Goal: Information Seeking & Learning: Learn about a topic

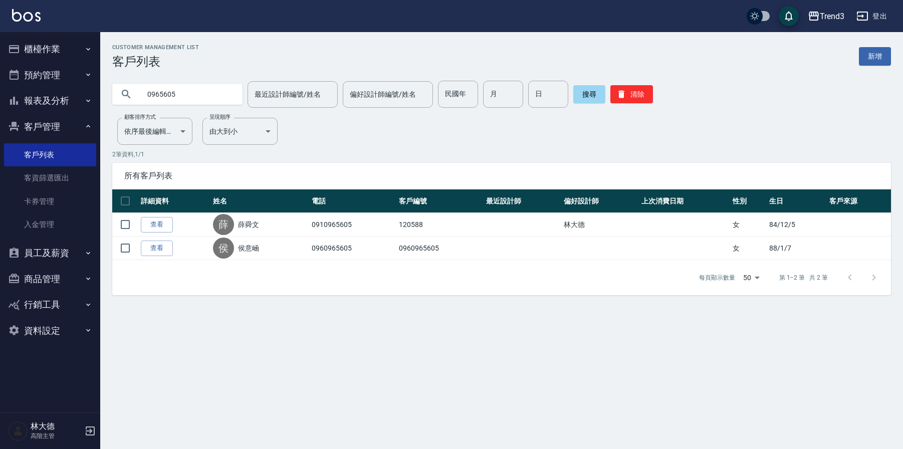
click at [94, 426] on icon "button" at bounding box center [90, 431] width 12 height 12
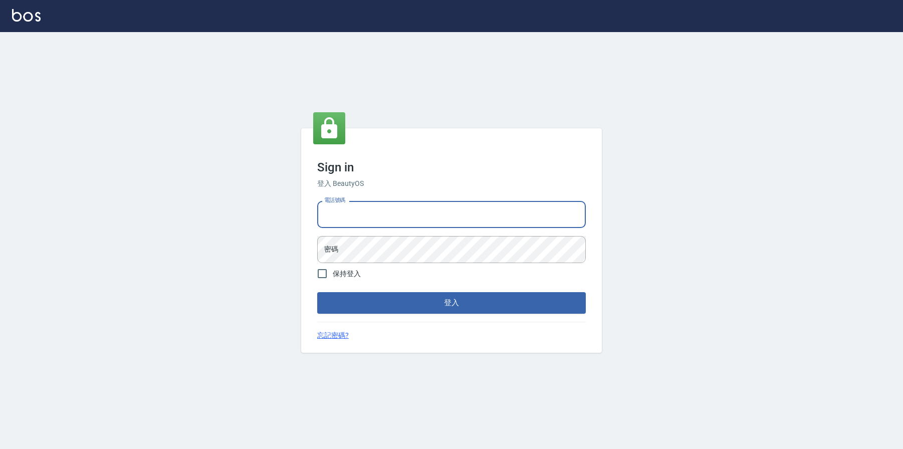
click at [355, 217] on input "電話號碼" at bounding box center [451, 214] width 269 height 27
type input "ㄞ"
click at [357, 211] on input "09" at bounding box center [451, 214] width 269 height 27
click at [411, 219] on input "09" at bounding box center [451, 214] width 269 height 27
type input "0"
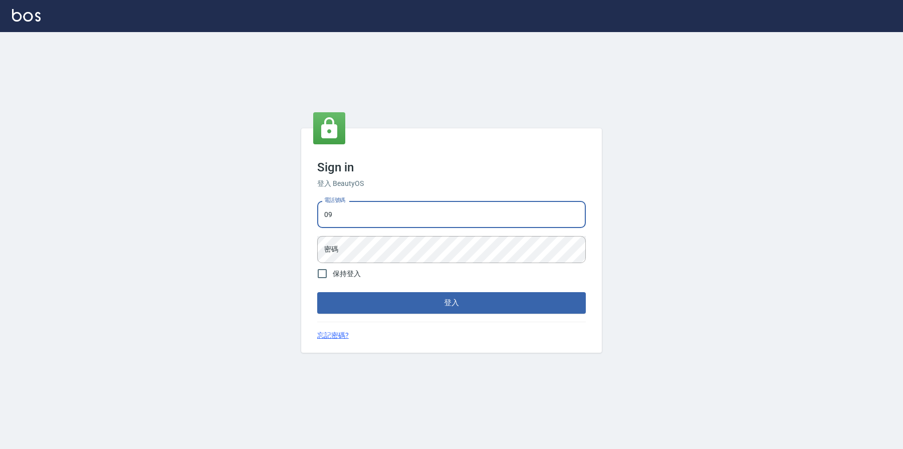
type input "0936888819"
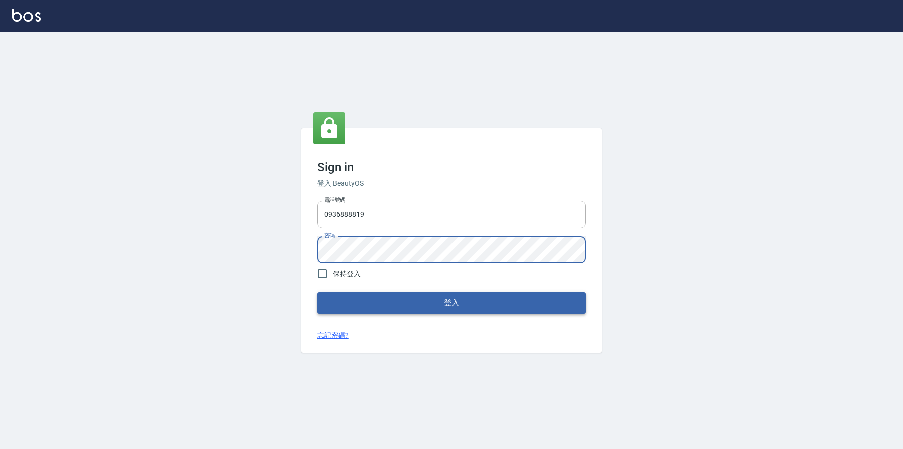
click at [427, 307] on button "登入" at bounding box center [451, 302] width 269 height 21
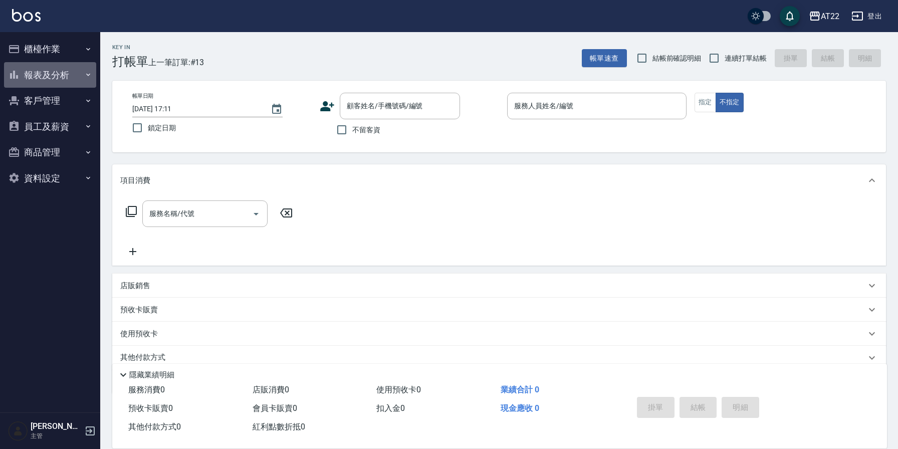
click at [54, 73] on button "報表及分析" at bounding box center [50, 75] width 92 height 26
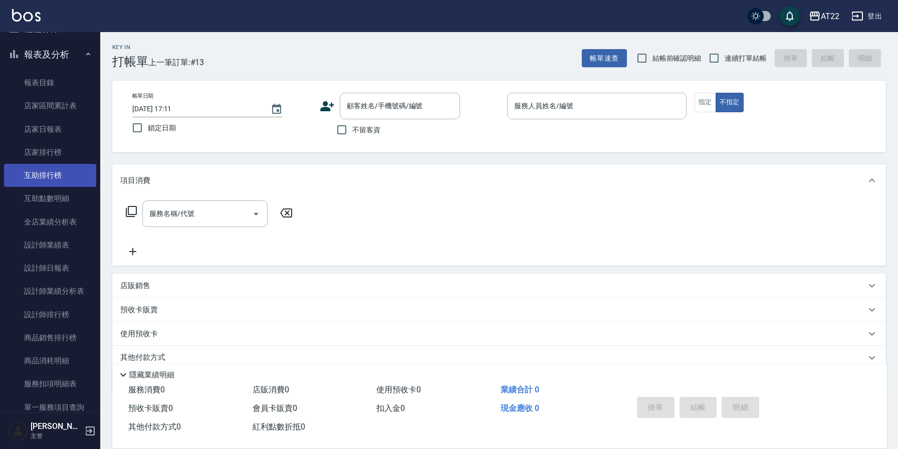
scroll to position [23, 0]
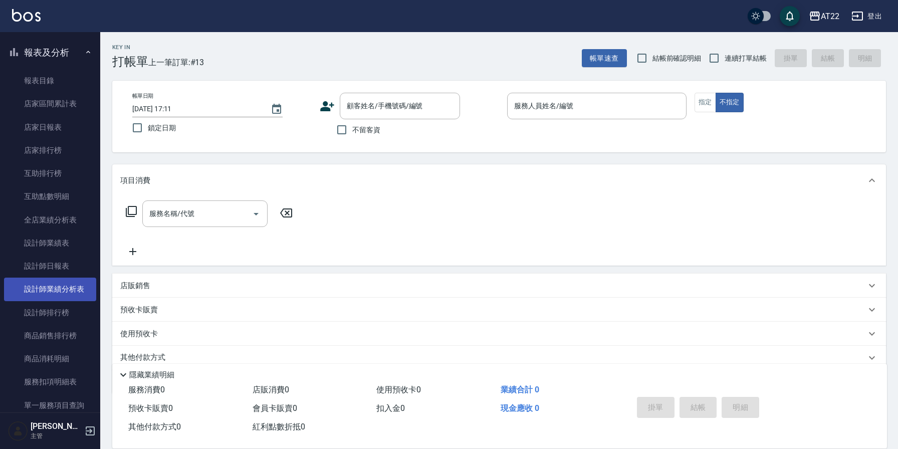
click at [73, 284] on link "設計師業績分析表" at bounding box center [50, 289] width 92 height 23
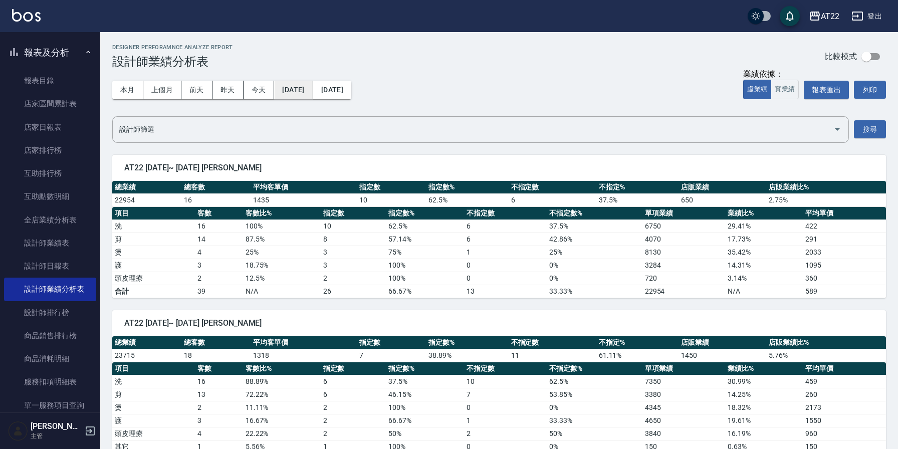
click at [313, 91] on button "[DATE]" at bounding box center [293, 90] width 39 height 19
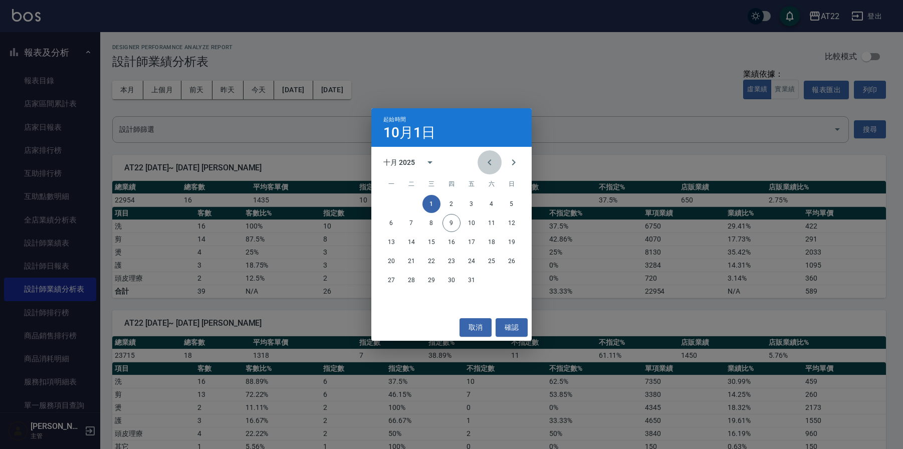
click at [487, 159] on icon "Previous month" at bounding box center [490, 162] width 12 height 12
click at [488, 158] on icon "Previous month" at bounding box center [490, 162] width 12 height 12
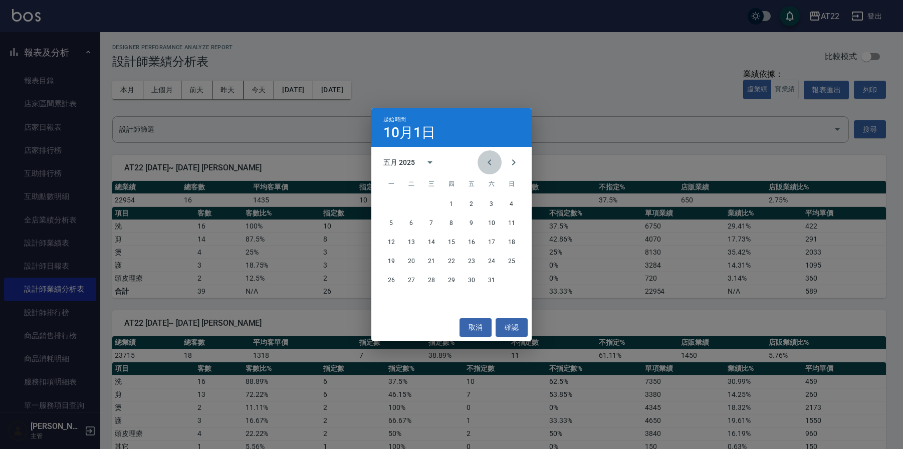
click at [488, 158] on icon "Previous month" at bounding box center [490, 162] width 12 height 12
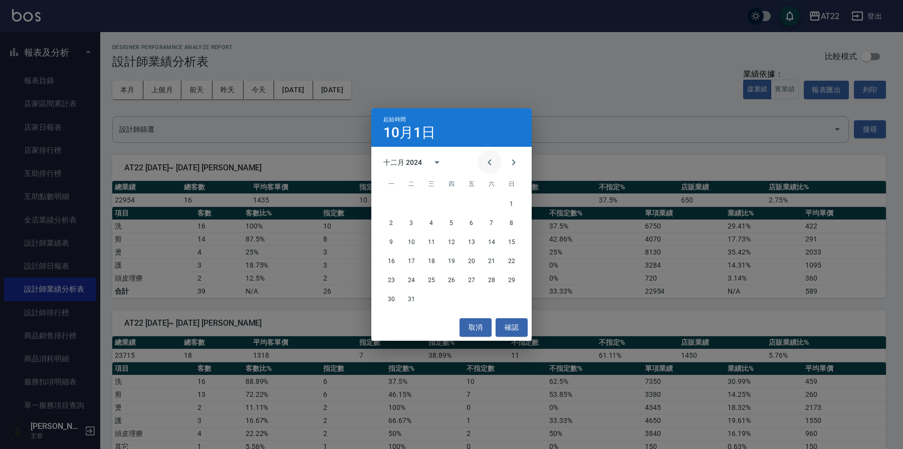
click at [488, 158] on icon "Previous month" at bounding box center [490, 162] width 12 height 12
click at [513, 161] on icon "Next month" at bounding box center [514, 162] width 12 height 12
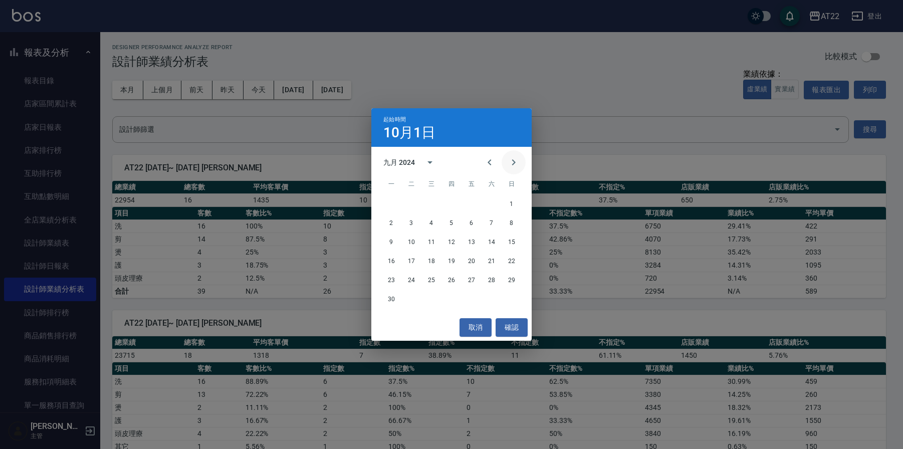
click at [513, 161] on icon "Next month" at bounding box center [514, 162] width 12 height 12
click at [416, 203] on button "1" at bounding box center [411, 204] width 18 height 18
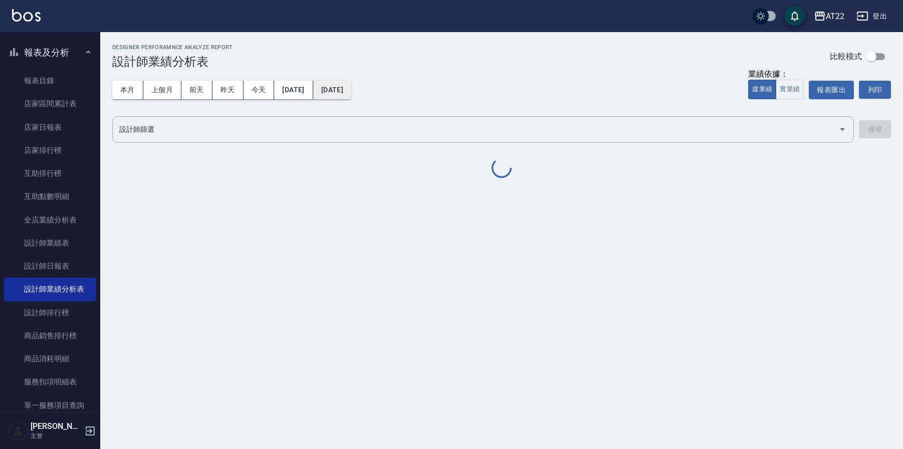
click at [351, 90] on button "[DATE]" at bounding box center [332, 90] width 38 height 19
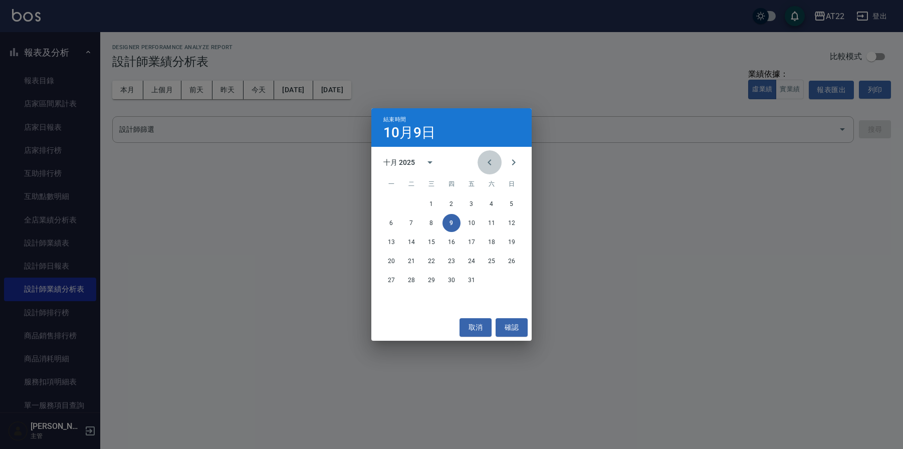
click at [491, 165] on icon "Previous month" at bounding box center [490, 162] width 4 height 6
click at [491, 165] on icon "Previous month" at bounding box center [490, 162] width 12 height 12
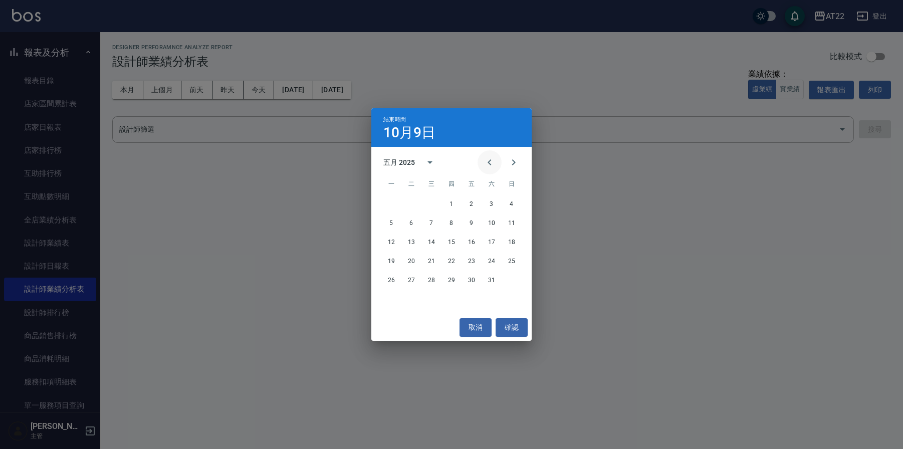
click at [491, 165] on icon "Previous month" at bounding box center [490, 162] width 12 height 12
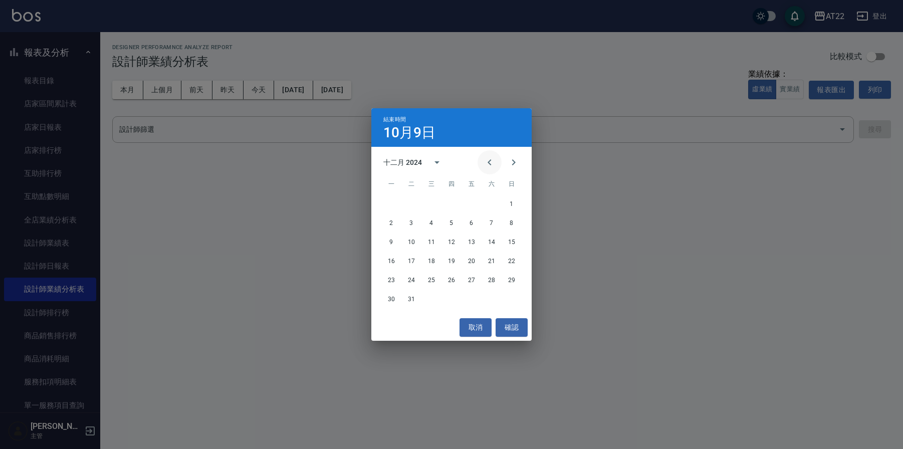
click at [491, 165] on icon "Previous month" at bounding box center [490, 162] width 12 height 12
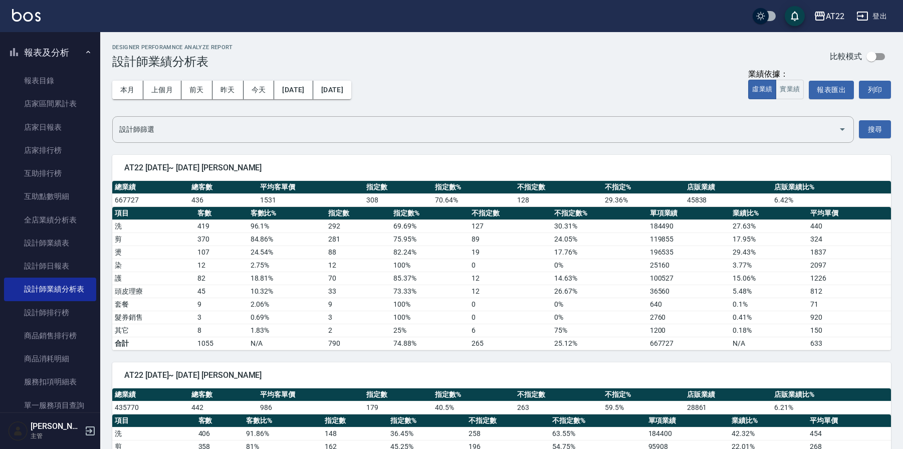
click at [513, 165] on span "AT22 [DATE]~ [DATE] [PERSON_NAME]" at bounding box center [501, 168] width 755 height 10
click at [351, 97] on button "[DATE]" at bounding box center [332, 90] width 38 height 19
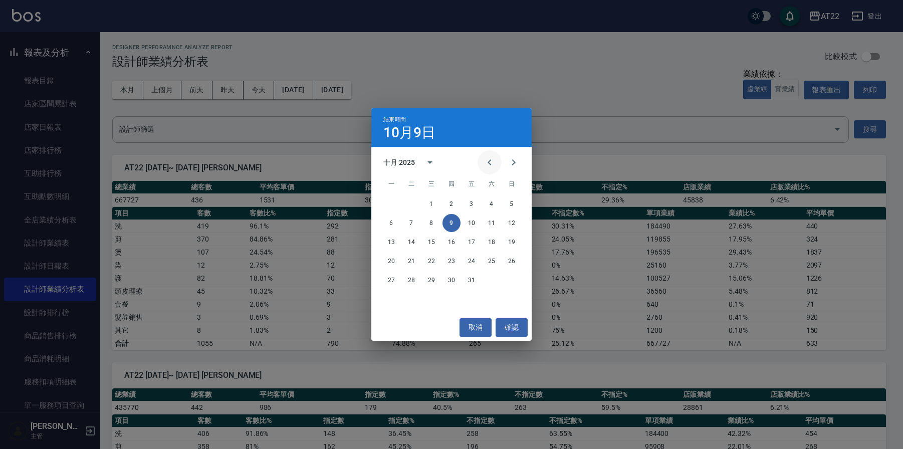
click at [489, 165] on icon "Previous month" at bounding box center [490, 162] width 12 height 12
click at [490, 165] on icon "Previous month" at bounding box center [490, 162] width 12 height 12
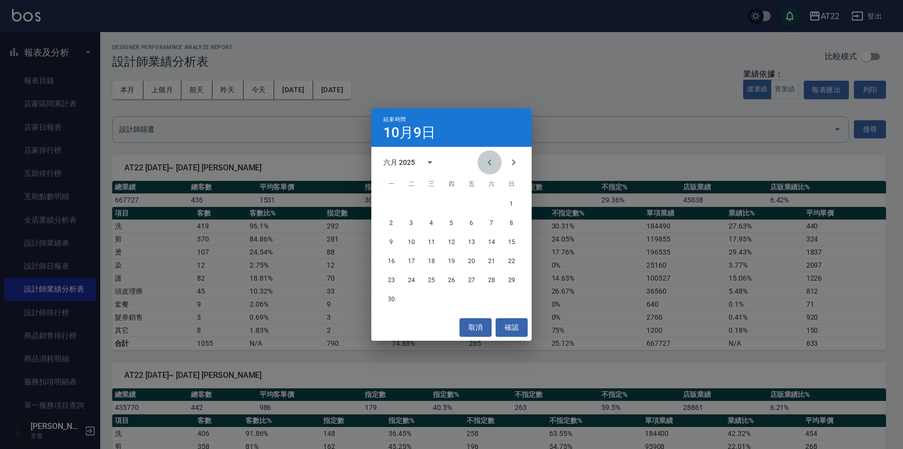
click at [490, 165] on icon "Previous month" at bounding box center [490, 162] width 12 height 12
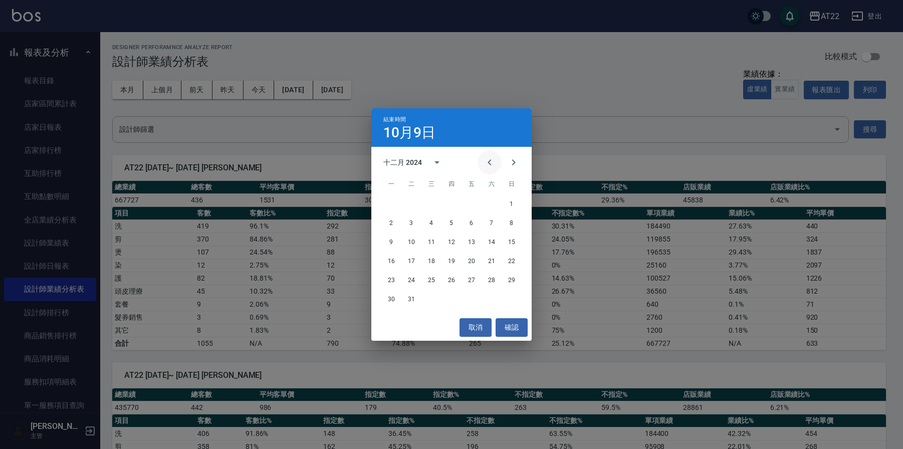
click at [490, 165] on icon "Previous month" at bounding box center [490, 162] width 12 height 12
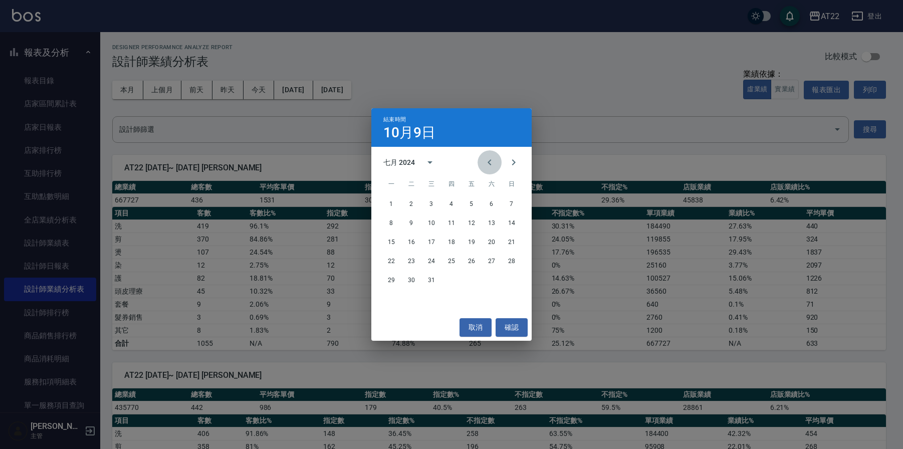
click at [490, 165] on icon "Previous month" at bounding box center [490, 162] width 12 height 12
click at [510, 165] on icon "Next month" at bounding box center [514, 162] width 12 height 12
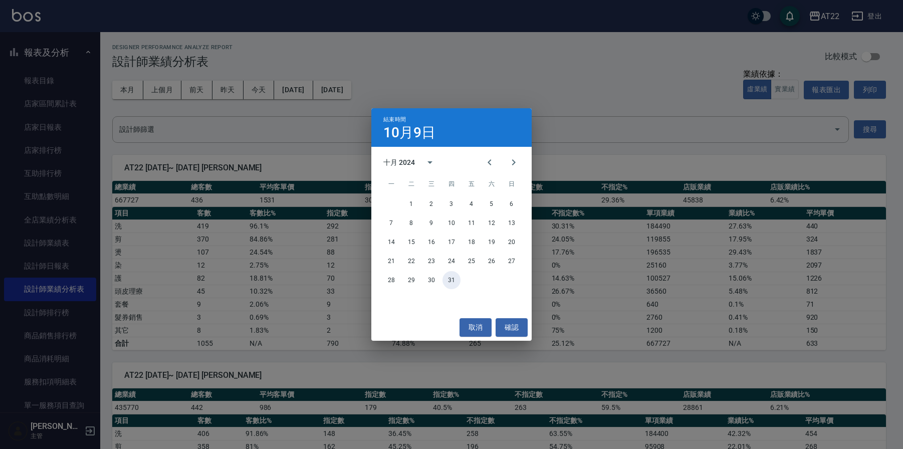
click at [452, 282] on button "31" at bounding box center [452, 280] width 18 height 18
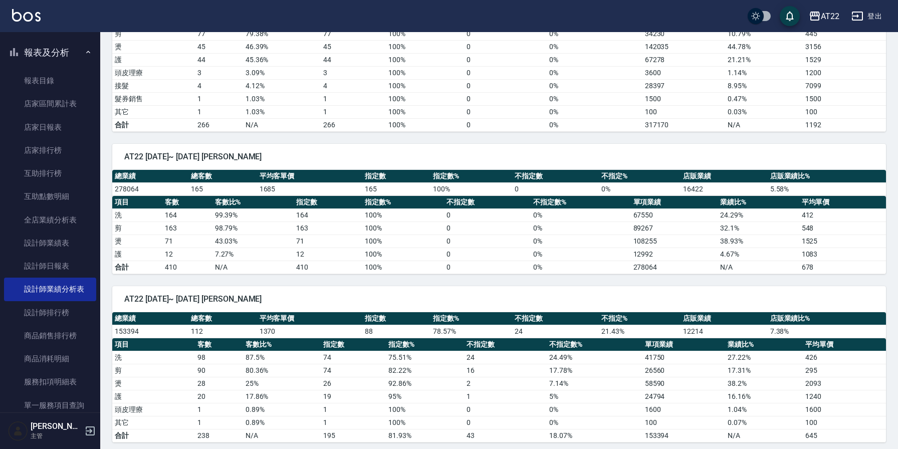
scroll to position [846, 0]
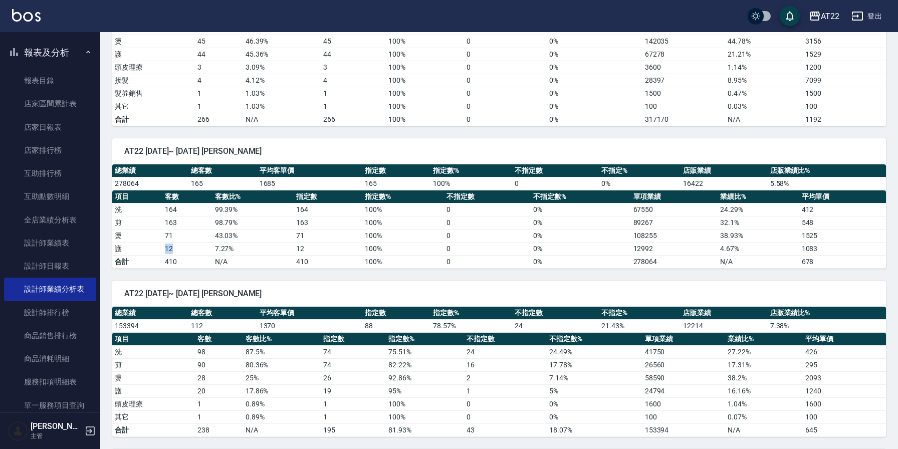
drag, startPoint x: 174, startPoint y: 249, endPoint x: 160, endPoint y: 248, distance: 14.1
click at [160, 247] on tr "護 12 7.27 % 12 100 % 0 0 % 12992 4.67 % 1083" at bounding box center [499, 248] width 774 height 13
drag, startPoint x: 272, startPoint y: 276, endPoint x: 258, endPoint y: 272, distance: 15.1
click at [272, 276] on div "AT22 [DATE]~ [DATE] [PERSON_NAME] 總業績 總客數 平均客單價 指定數 指定數% 不指定數 不指定% 店販業績 店販業績比% …" at bounding box center [493, 353] width 786 height 168
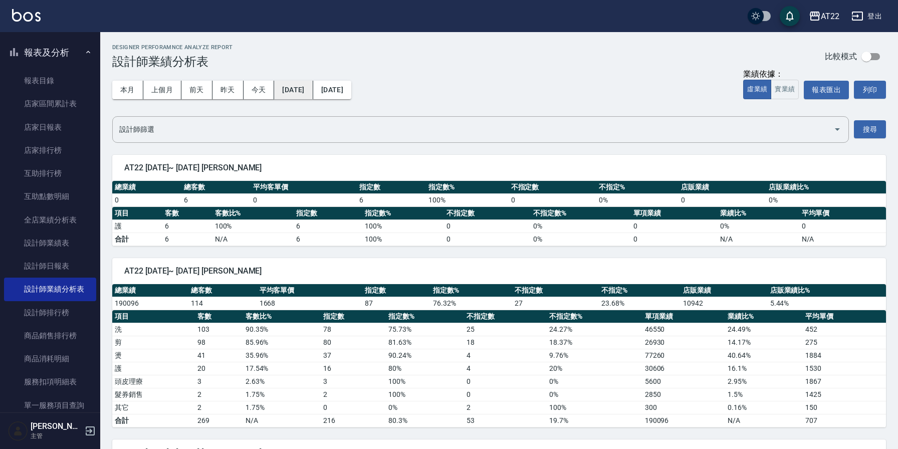
scroll to position [0, 0]
click at [289, 85] on button "[DATE]" at bounding box center [293, 90] width 39 height 19
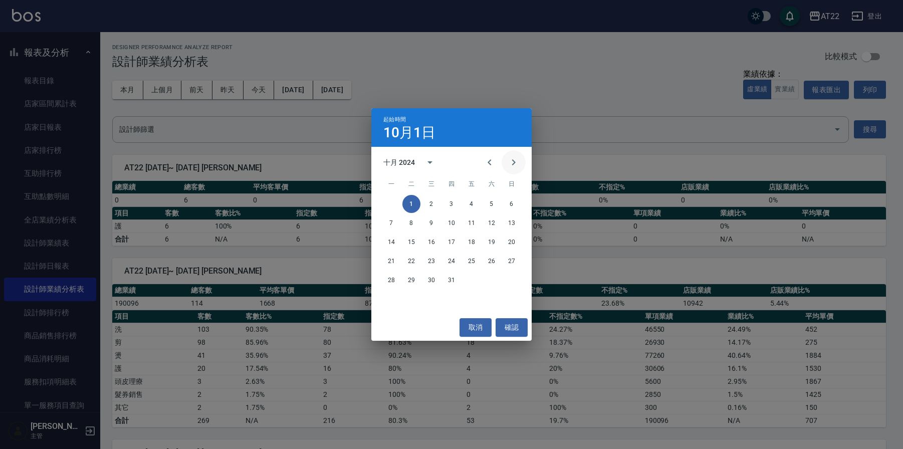
click at [509, 164] on icon "Next month" at bounding box center [514, 162] width 12 height 12
click at [475, 205] on button "1" at bounding box center [472, 204] width 18 height 18
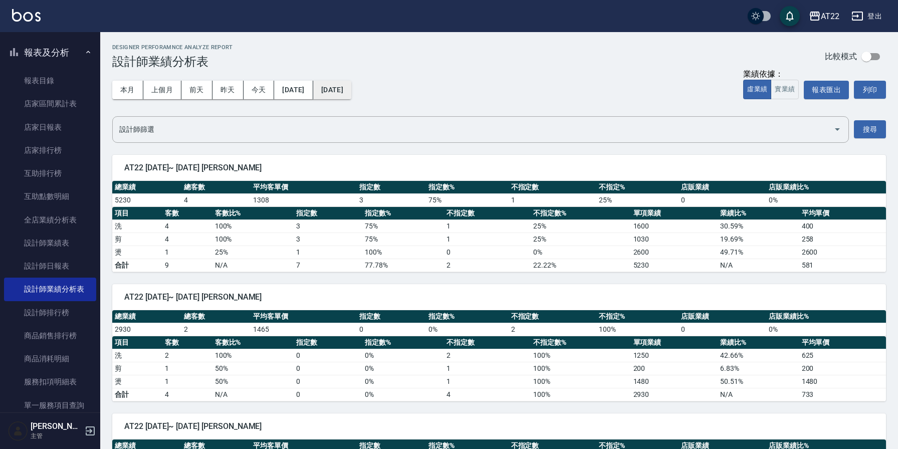
click at [351, 90] on button "[DATE]" at bounding box center [332, 90] width 38 height 19
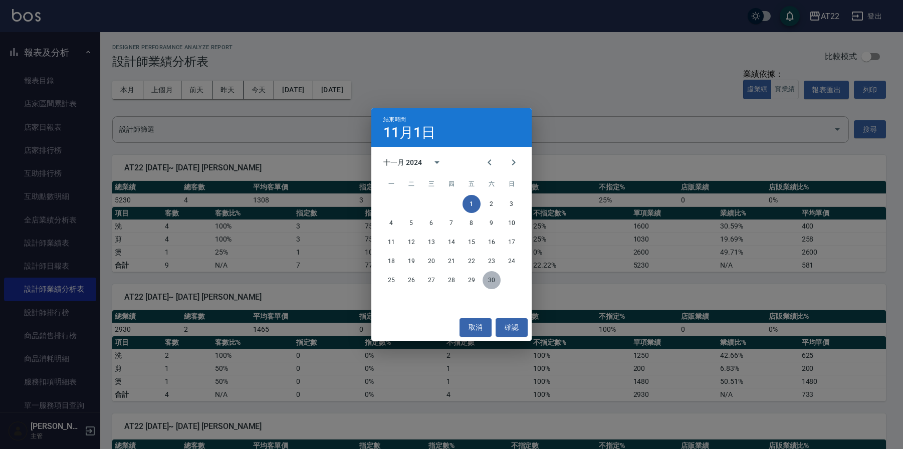
drag, startPoint x: 488, startPoint y: 282, endPoint x: 491, endPoint y: 277, distance: 6.1
click at [491, 281] on button "30" at bounding box center [492, 280] width 18 height 18
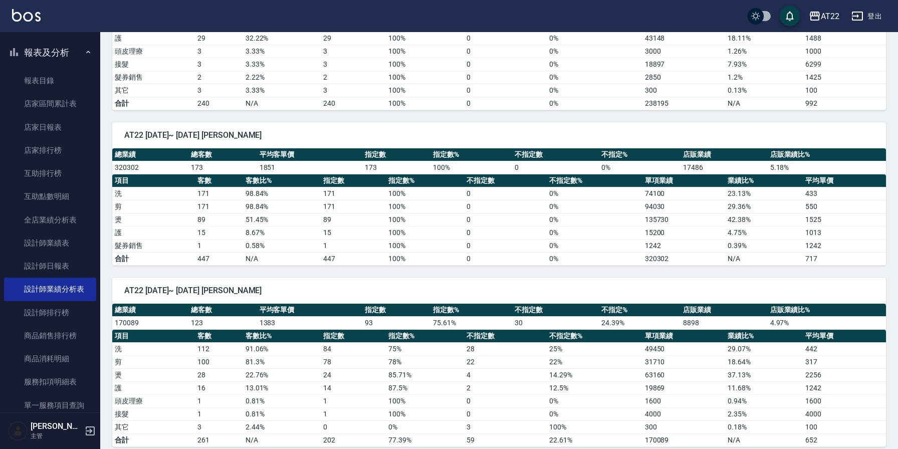
scroll to position [892, 0]
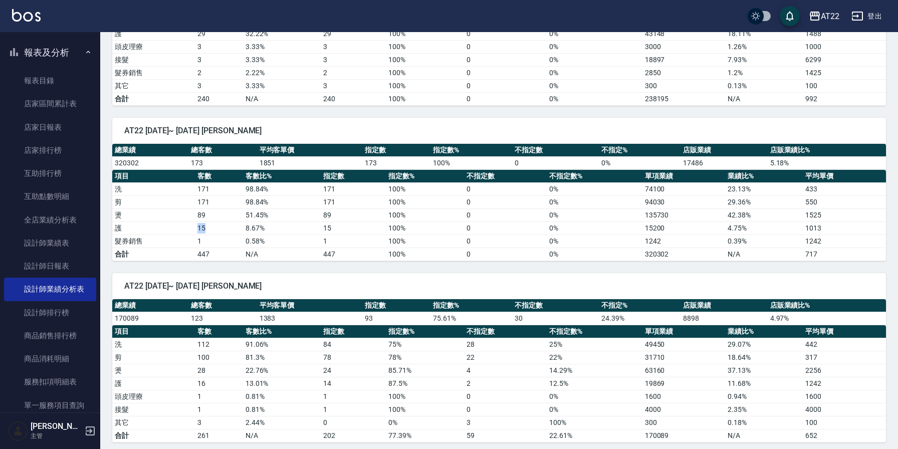
drag, startPoint x: 207, startPoint y: 229, endPoint x: 195, endPoint y: 229, distance: 12.0
click at [195, 229] on tr "護 15 8.67 % 15 100 % 0 0 % 15200 4.75 % 1013" at bounding box center [499, 228] width 774 height 13
click at [375, 205] on td "171" at bounding box center [353, 201] width 65 height 13
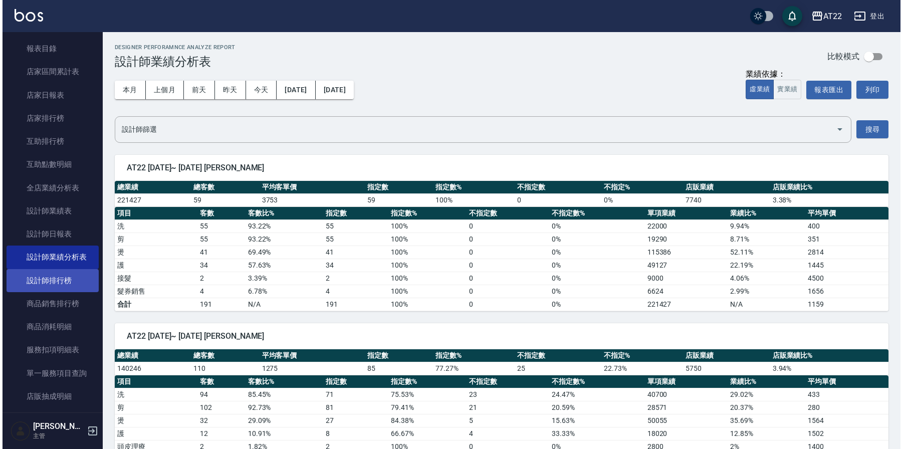
scroll to position [55, 0]
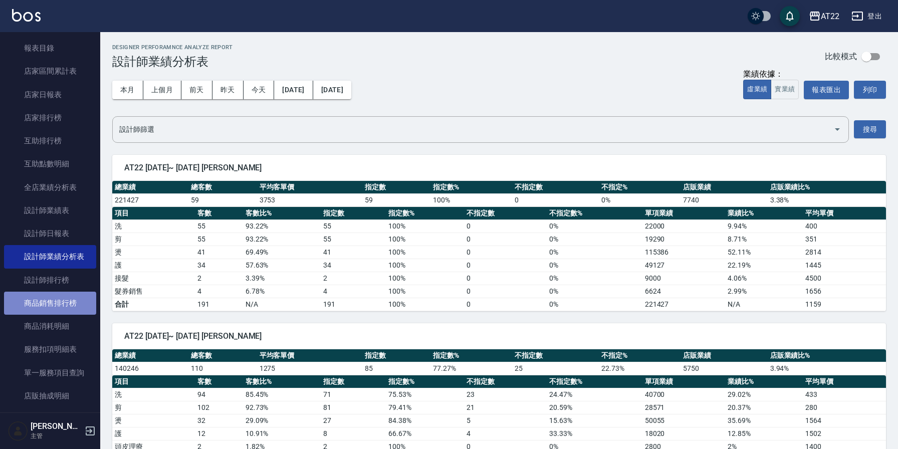
click at [62, 305] on link "商品銷售排行榜" at bounding box center [50, 303] width 92 height 23
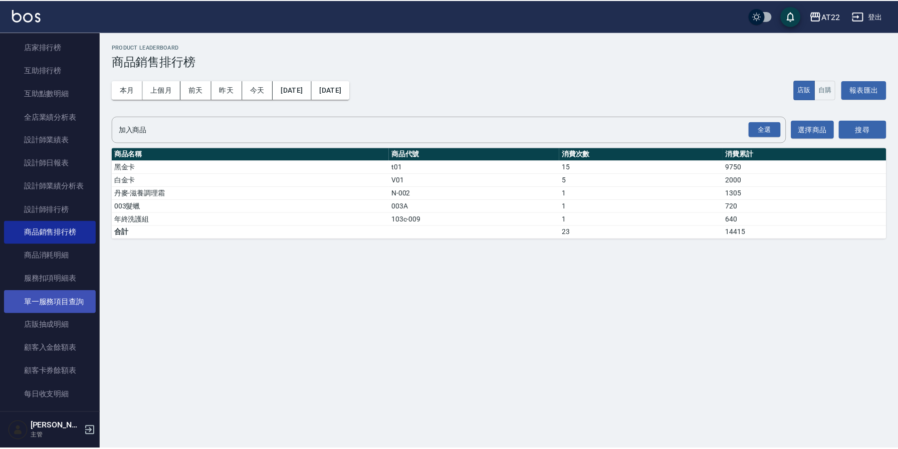
scroll to position [127, 0]
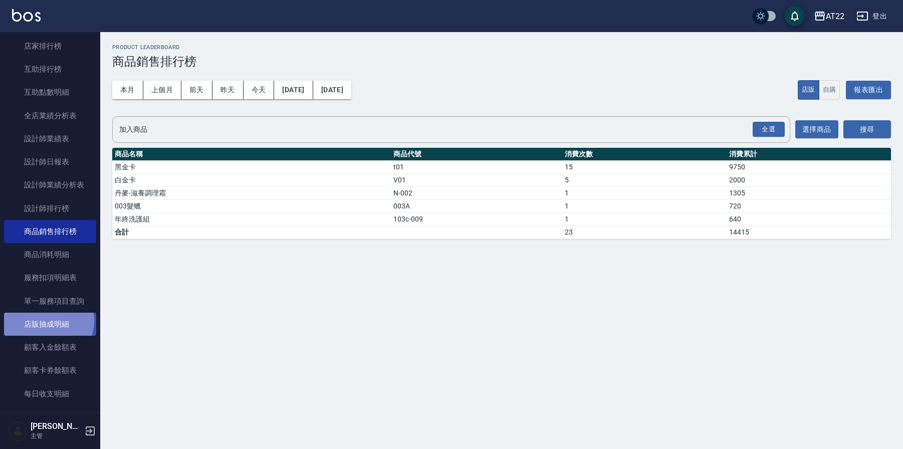
click at [50, 318] on link "店販抽成明細" at bounding box center [50, 324] width 92 height 23
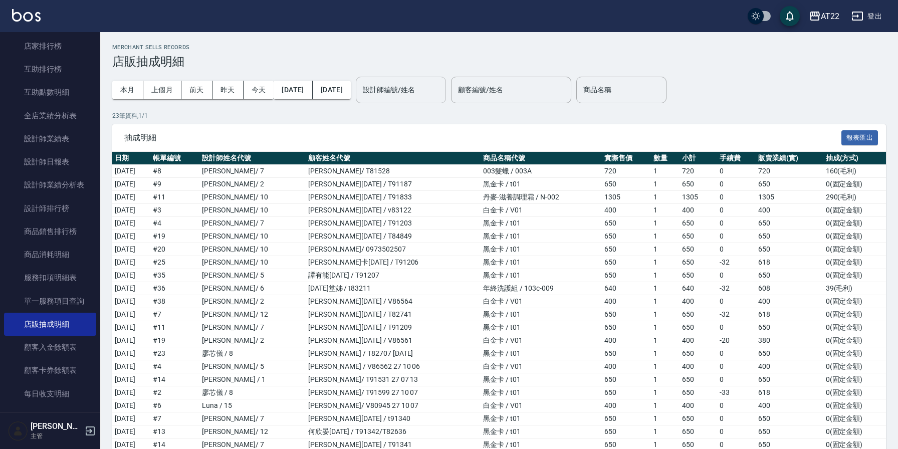
click at [433, 95] on input "設計師編號/姓名" at bounding box center [400, 90] width 81 height 18
type input "[PERSON_NAME]"
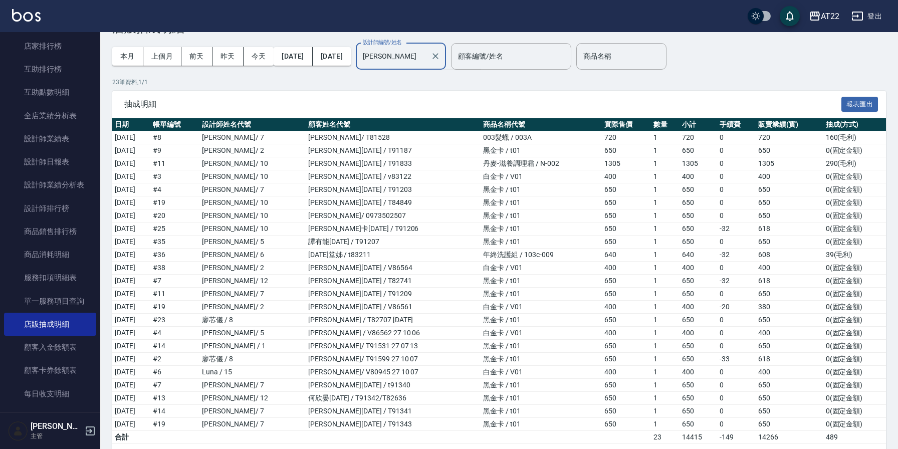
scroll to position [34, 0]
click at [756, 78] on p "23 筆資料, 1 / 1" at bounding box center [499, 81] width 774 height 9
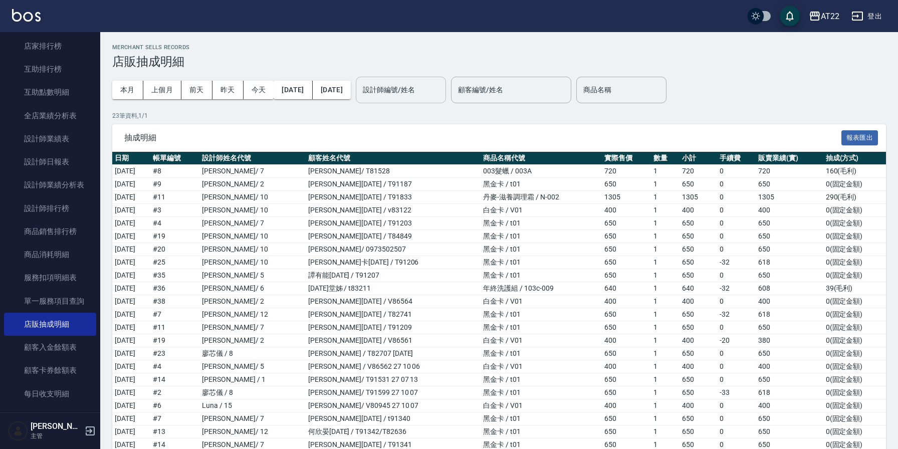
scroll to position [0, 0]
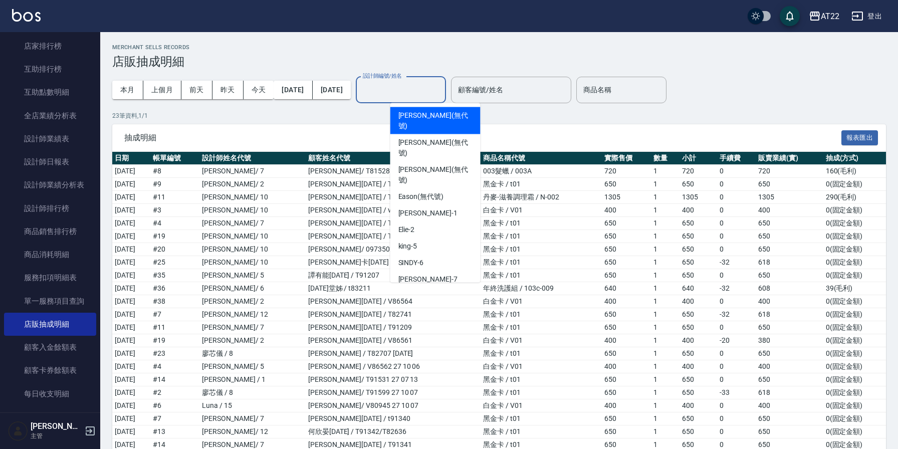
click at [434, 92] on input "設計師編號/姓名" at bounding box center [400, 90] width 81 height 18
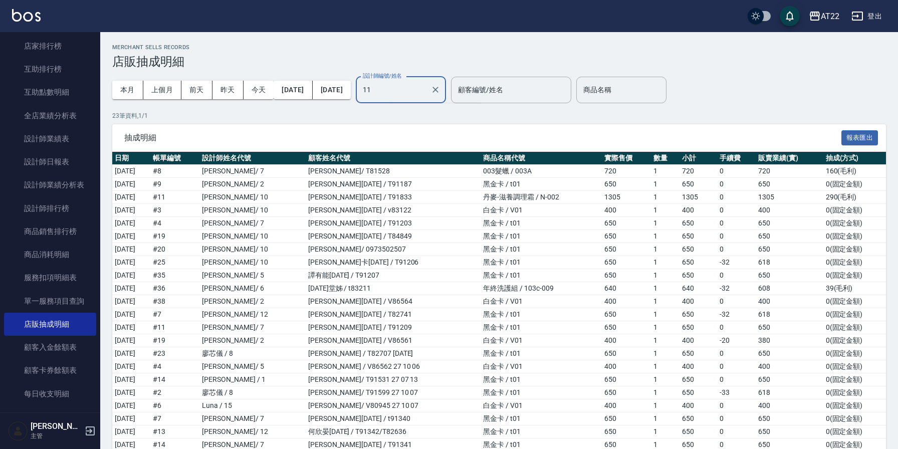
type input "11"
click at [397, 130] on div "抽成明細 報表匯出" at bounding box center [499, 138] width 774 height 28
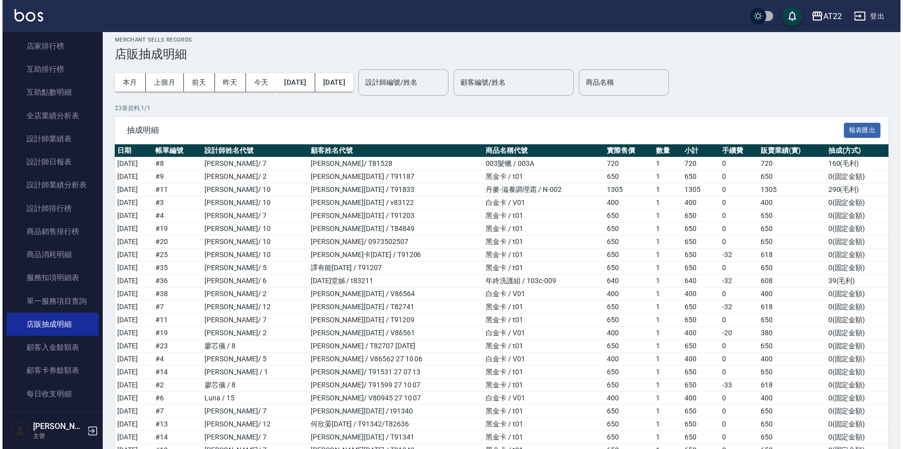
scroll to position [7, 0]
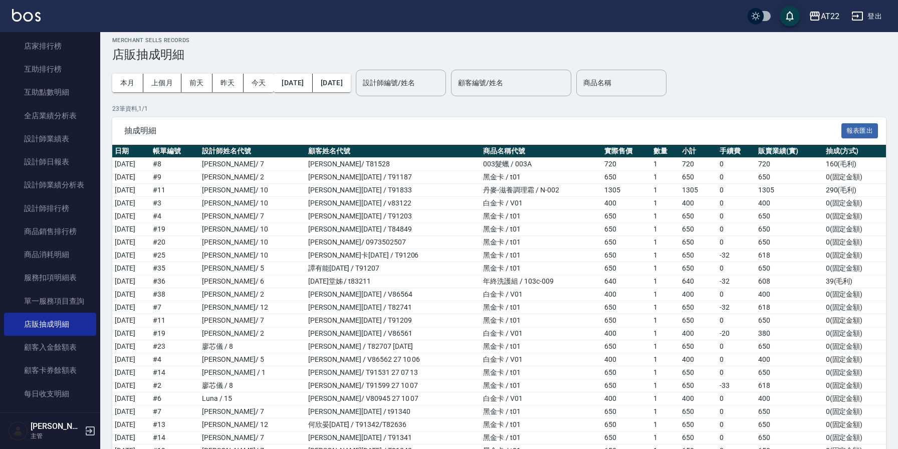
click at [310, 92] on div "本月 上個月 [DATE] [DATE] [DATE] [DATE] [DATE]" at bounding box center [231, 83] width 239 height 43
click at [312, 85] on button "[DATE]" at bounding box center [293, 83] width 39 height 19
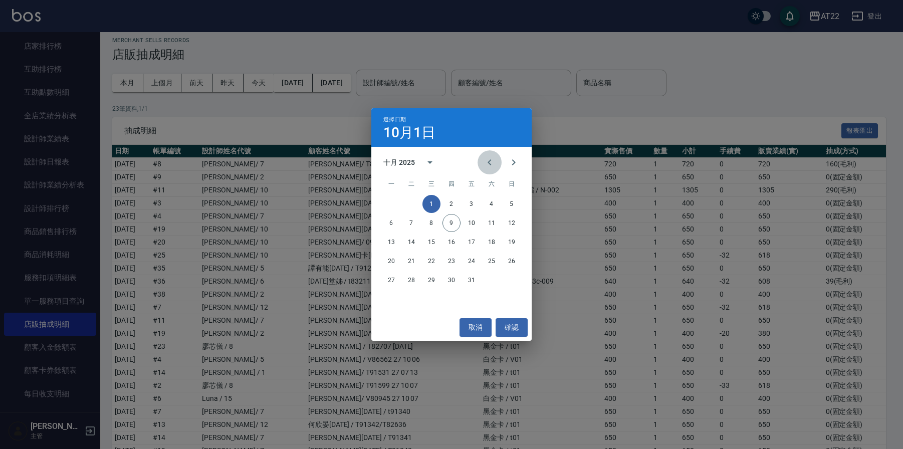
click at [492, 162] on icon "Previous month" at bounding box center [490, 162] width 12 height 12
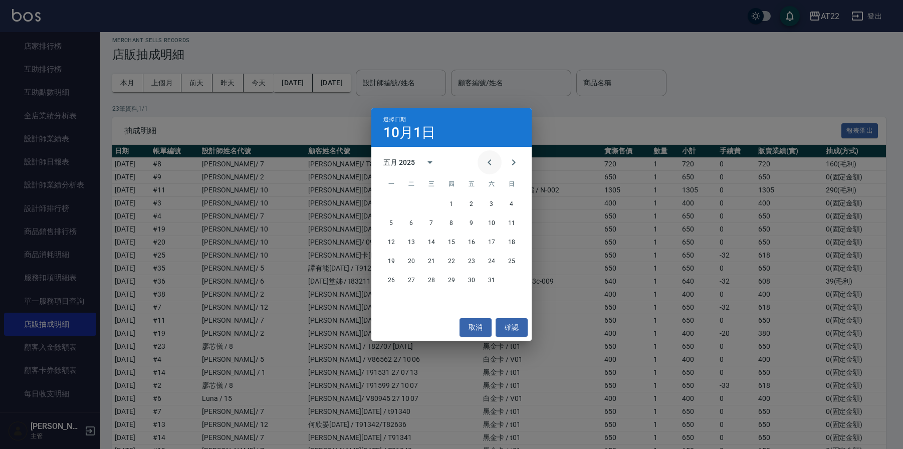
click at [492, 162] on icon "Previous month" at bounding box center [490, 162] width 12 height 12
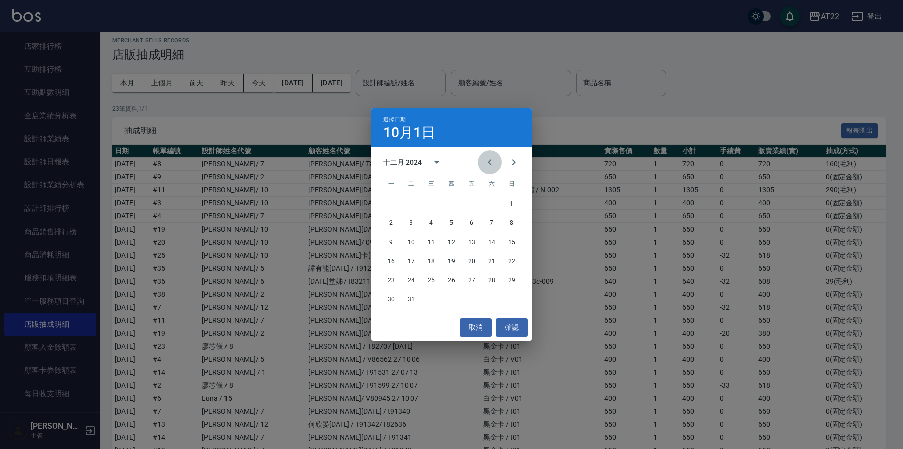
click at [492, 162] on icon "Previous month" at bounding box center [490, 162] width 12 height 12
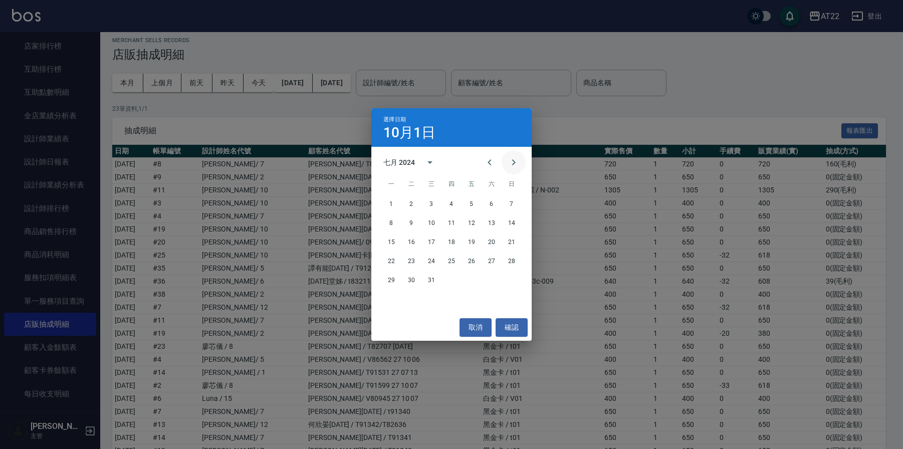
click at [510, 162] on icon "Next month" at bounding box center [514, 162] width 12 height 12
click at [494, 162] on icon "Previous month" at bounding box center [490, 162] width 12 height 12
click at [495, 162] on icon "Previous month" at bounding box center [490, 162] width 12 height 12
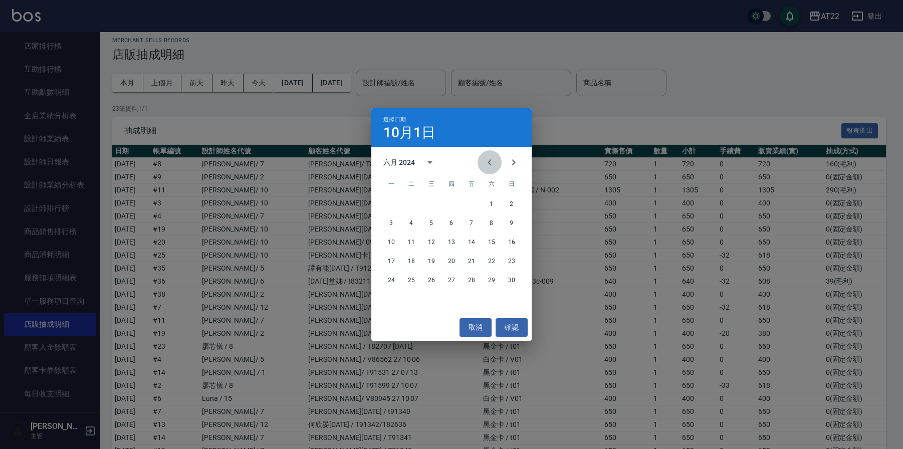
click at [495, 162] on icon "Previous month" at bounding box center [490, 162] width 12 height 12
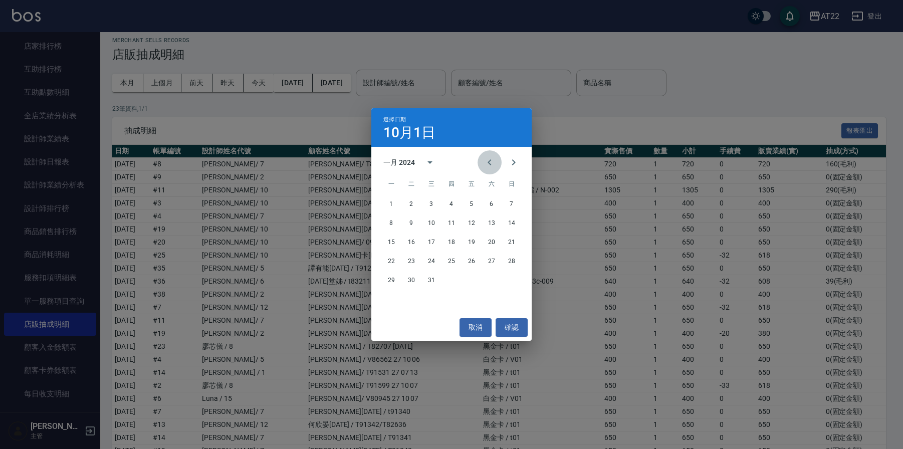
click at [495, 162] on icon "Previous month" at bounding box center [490, 162] width 12 height 12
click at [519, 164] on button "Next month" at bounding box center [514, 162] width 24 height 24
click at [392, 203] on button "1" at bounding box center [391, 204] width 18 height 18
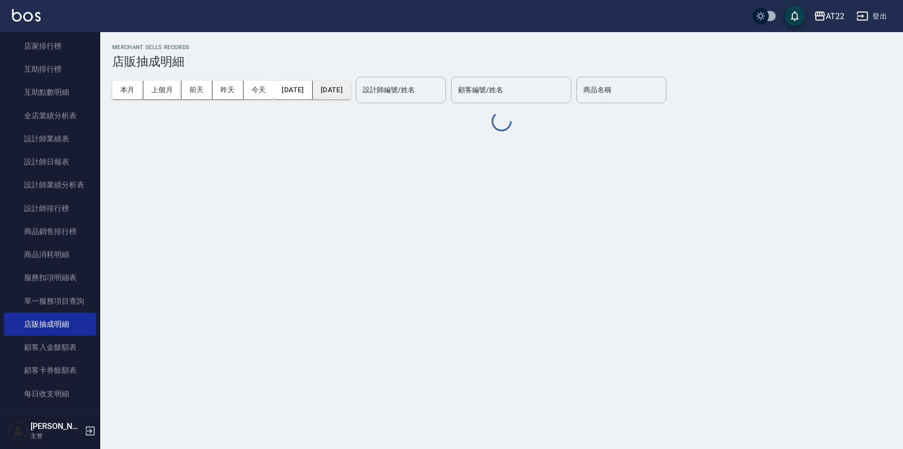
click at [351, 92] on button "[DATE]" at bounding box center [332, 90] width 38 height 19
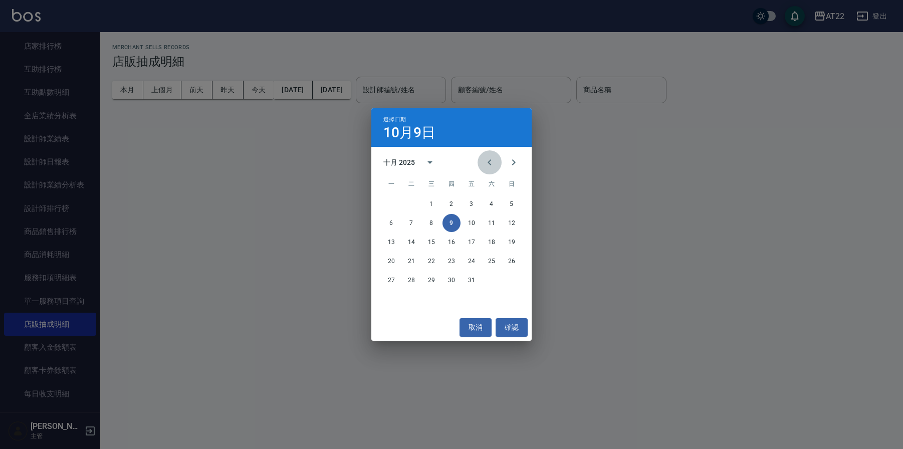
click at [492, 160] on icon "Previous month" at bounding box center [490, 162] width 12 height 12
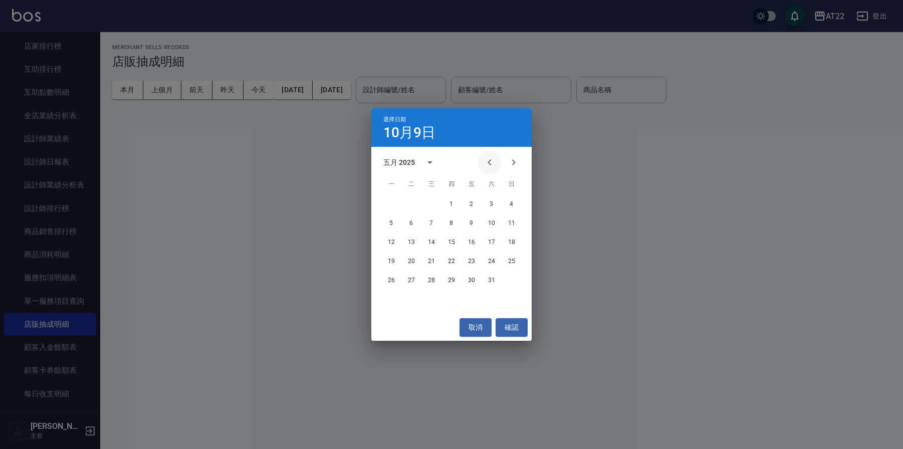
click at [492, 160] on icon "Previous month" at bounding box center [490, 162] width 12 height 12
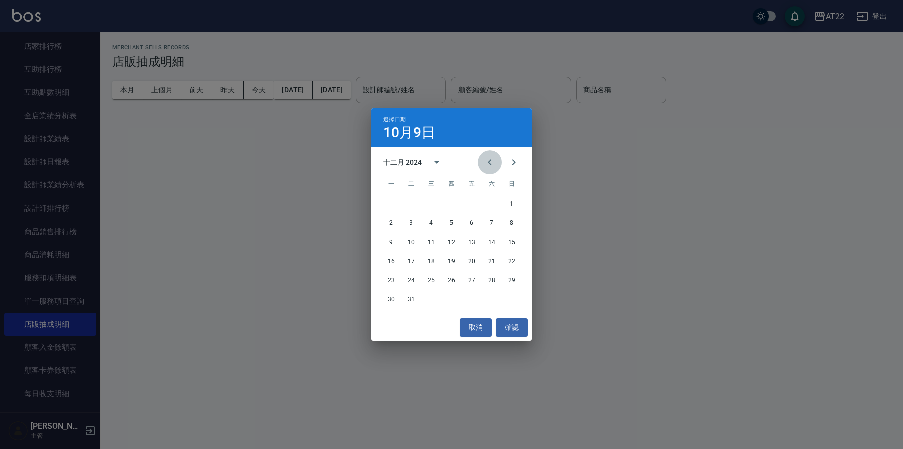
click at [492, 160] on icon "Previous month" at bounding box center [490, 162] width 12 height 12
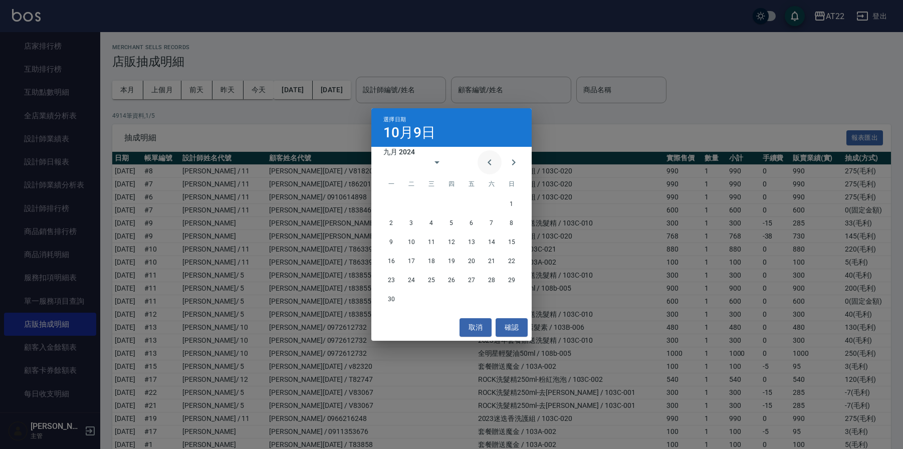
click at [492, 160] on icon "Previous month" at bounding box center [490, 162] width 12 height 12
click at [523, 165] on button "Next month" at bounding box center [514, 162] width 24 height 24
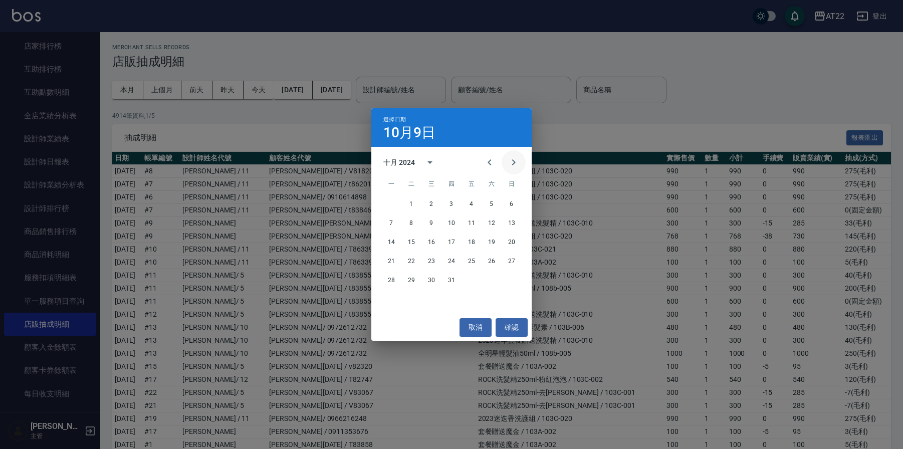
click at [523, 164] on button "Next month" at bounding box center [514, 162] width 24 height 24
click at [414, 297] on button "31" at bounding box center [411, 299] width 18 height 18
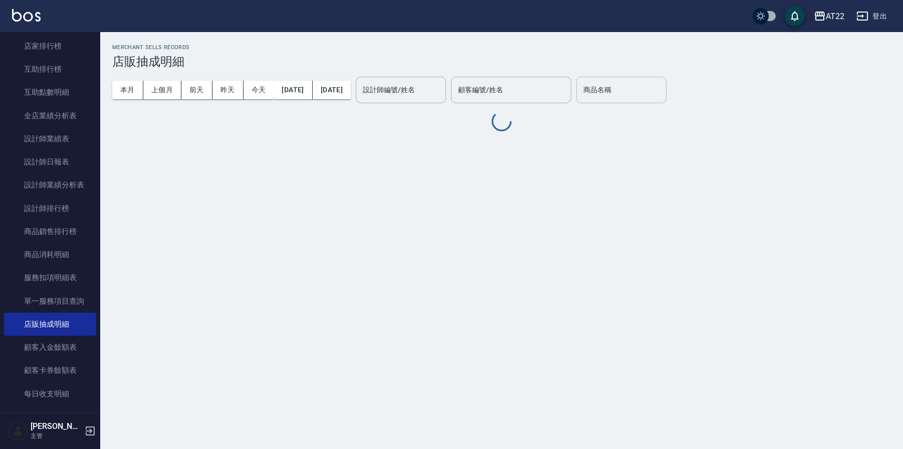
click at [655, 96] on input "商品名稱" at bounding box center [621, 90] width 81 height 18
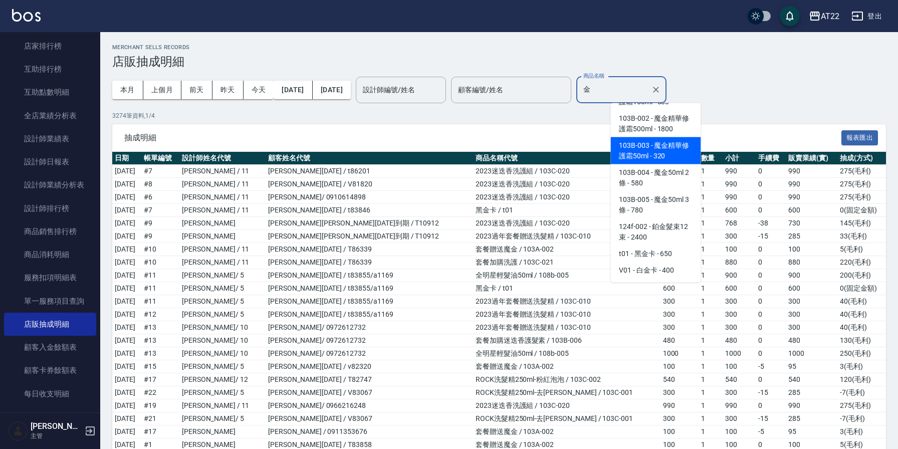
scroll to position [2, 0]
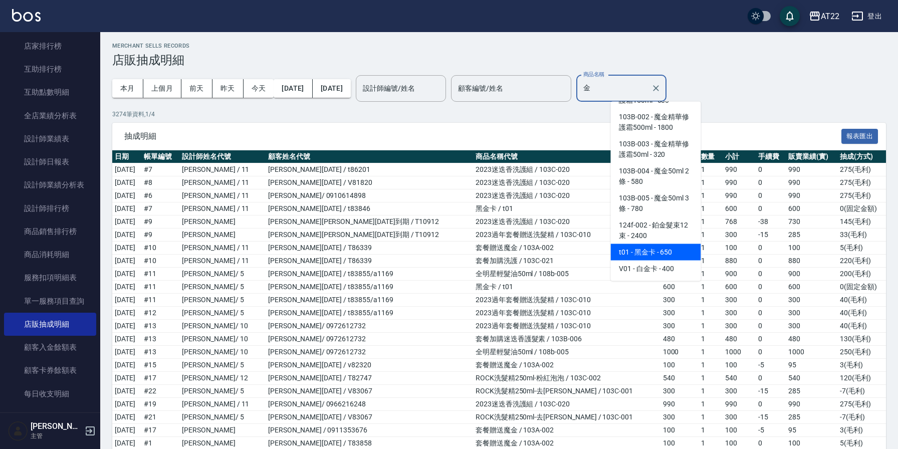
click at [654, 217] on span "103B-005 - 魔金50ml 3條 - 780" at bounding box center [656, 203] width 90 height 27
type input "魔金50ml 3條"
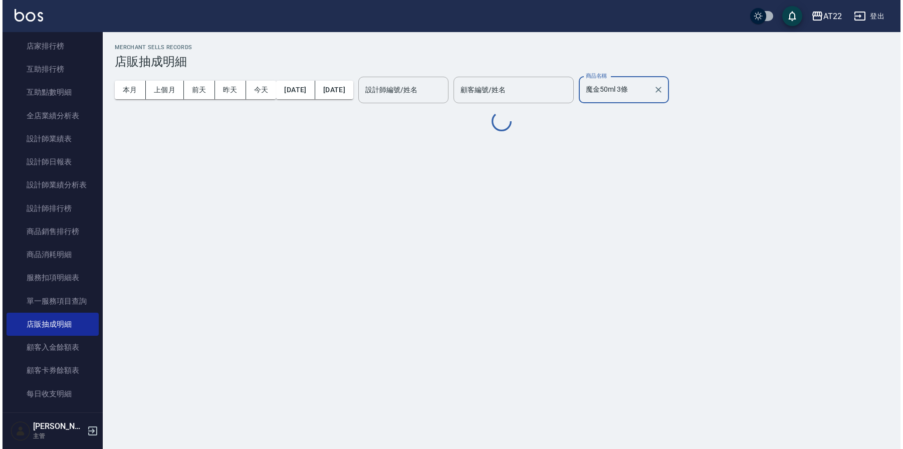
scroll to position [0, 0]
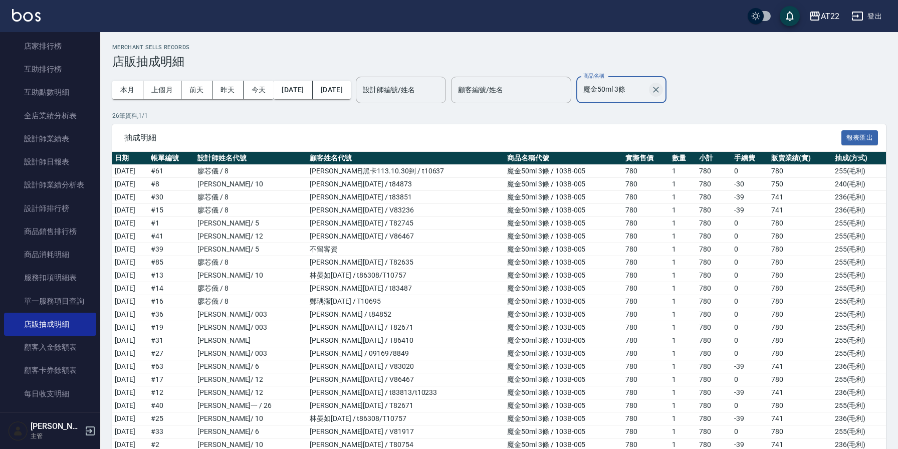
click at [661, 91] on icon "Clear" at bounding box center [656, 90] width 10 height 10
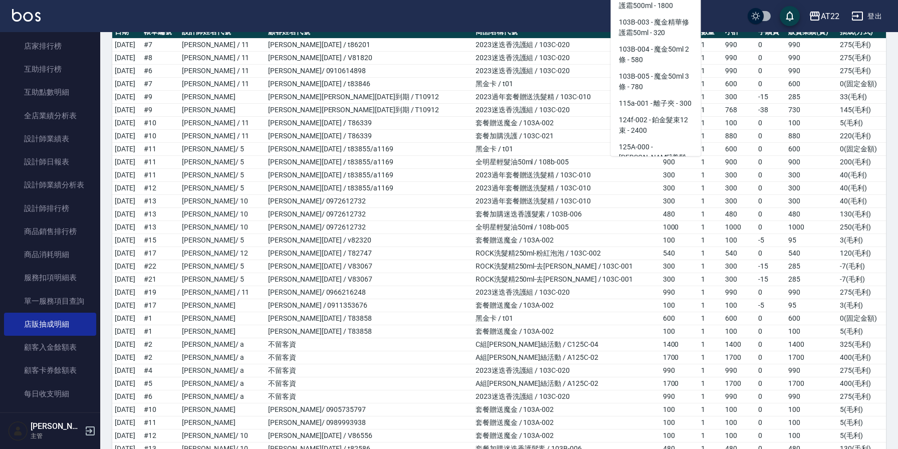
scroll to position [4, 0]
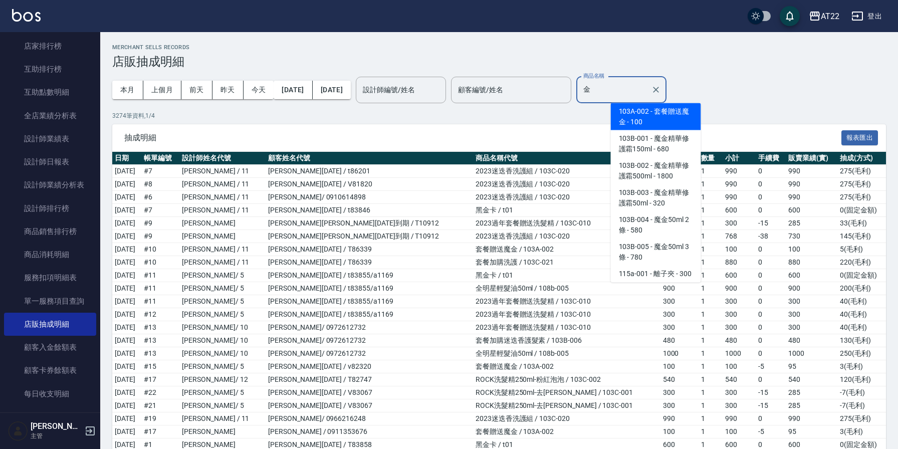
click at [653, 129] on span "103A-002 - 套餐贈送魔金 - 100" at bounding box center [656, 116] width 90 height 27
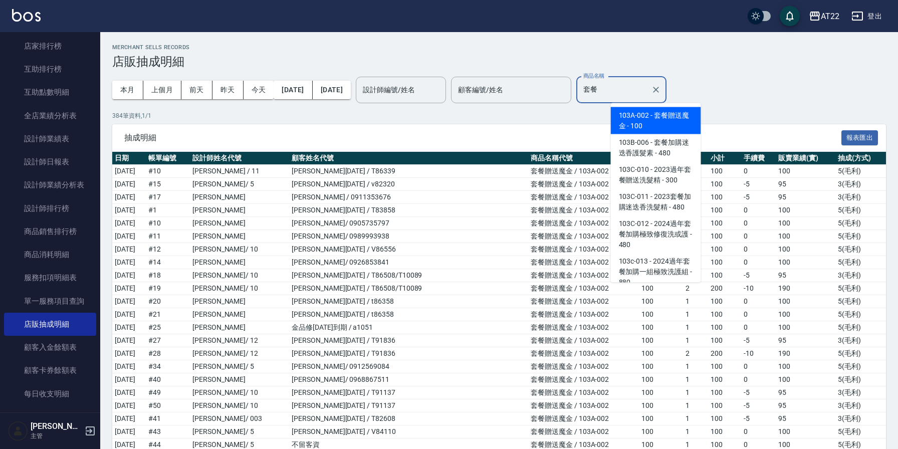
type input "套"
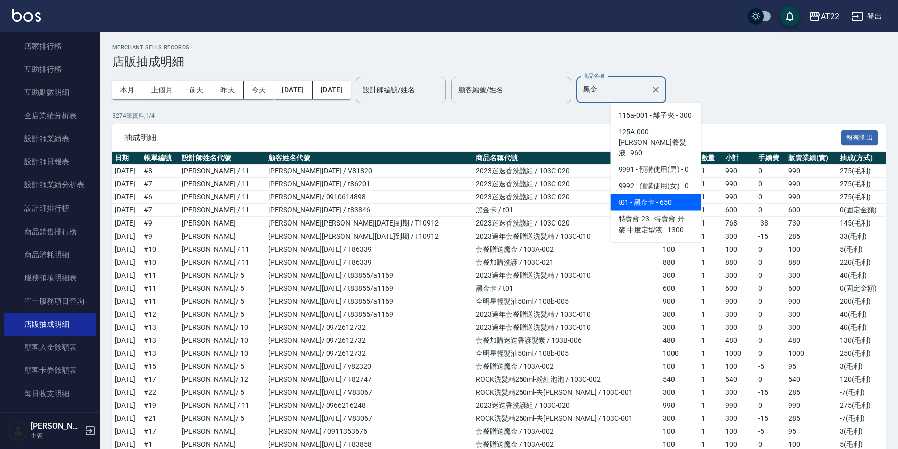
type input "黑金卡"
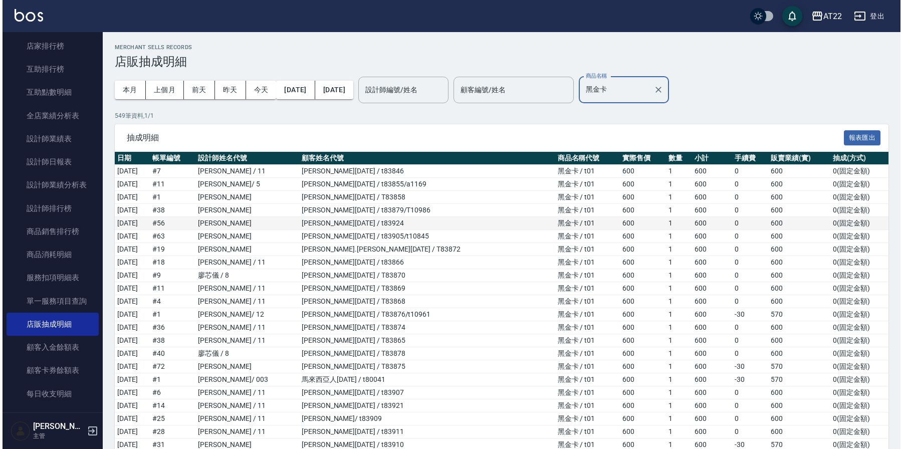
scroll to position [0, 0]
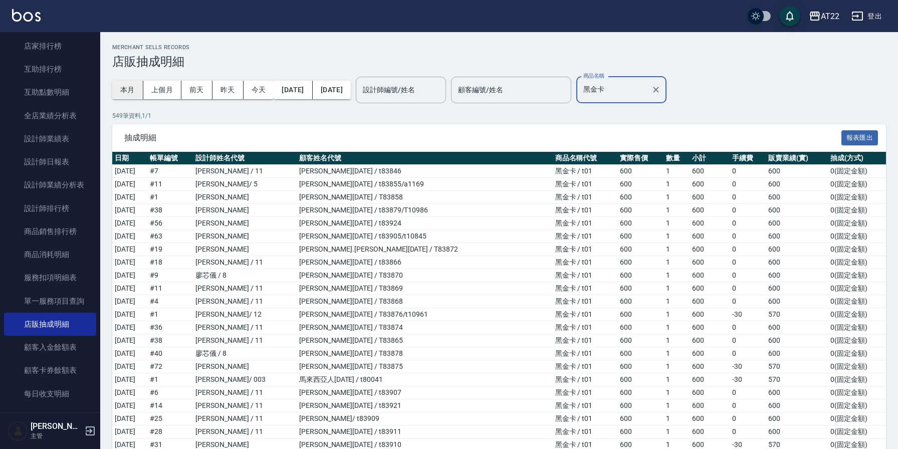
click at [131, 87] on button "本月" at bounding box center [127, 90] width 31 height 19
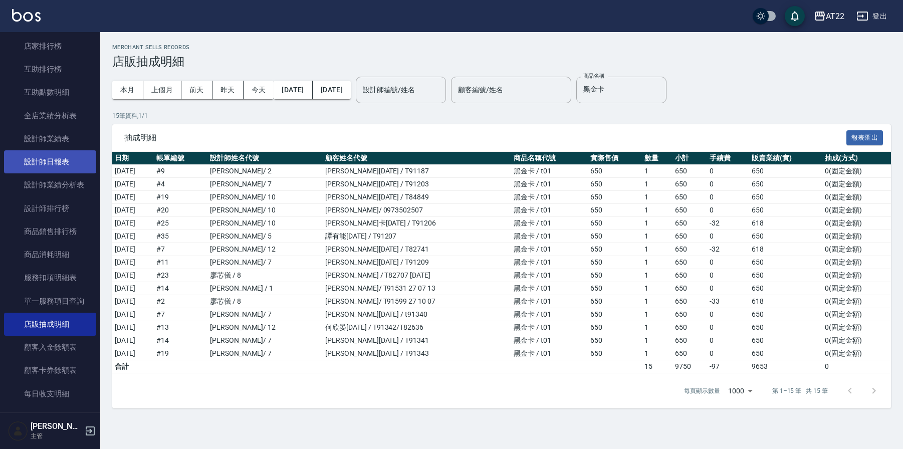
scroll to position [139, 0]
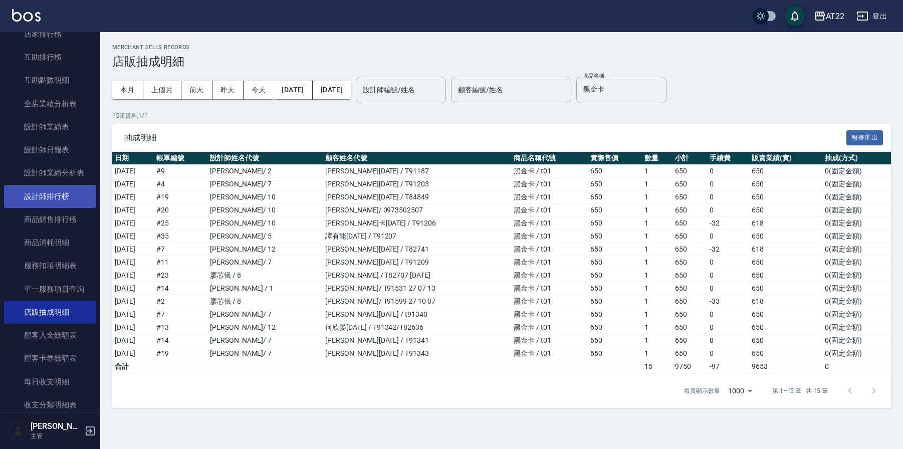
click at [66, 199] on link "設計師排行榜" at bounding box center [50, 196] width 92 height 23
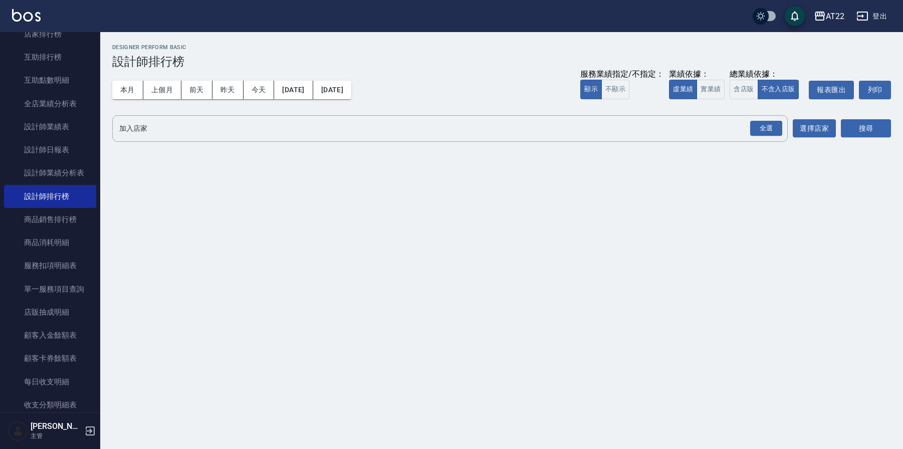
drag, startPoint x: 130, startPoint y: 96, endPoint x: 264, endPoint y: 111, distance: 134.7
click at [130, 96] on button "本月" at bounding box center [127, 90] width 31 height 19
drag, startPoint x: 759, startPoint y: 127, endPoint x: 827, endPoint y: 130, distance: 67.8
click at [764, 128] on div "全選" at bounding box center [766, 129] width 32 height 16
drag, startPoint x: 874, startPoint y: 130, endPoint x: 858, endPoint y: 136, distance: 17.8
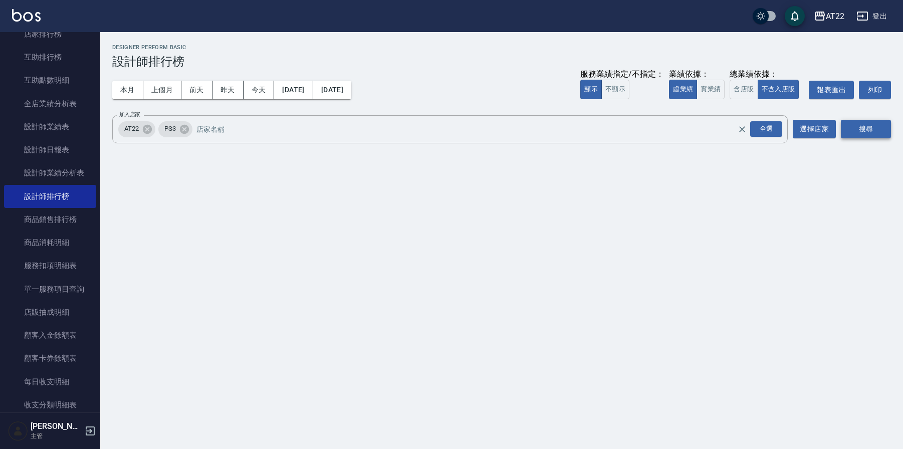
click at [874, 130] on button "搜尋" at bounding box center [866, 129] width 50 height 19
